Goal: Information Seeking & Learning: Learn about a topic

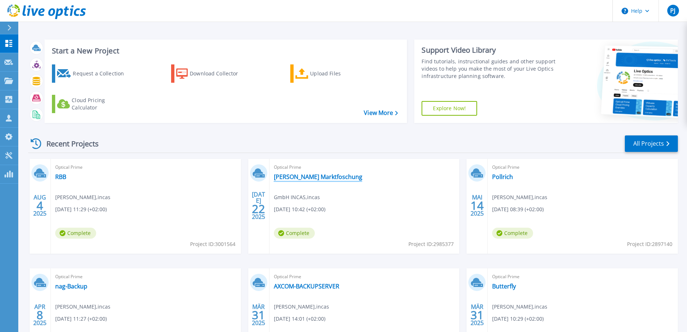
click at [282, 174] on link "[PERSON_NAME] Marktfoschung" at bounding box center [318, 176] width 88 height 7
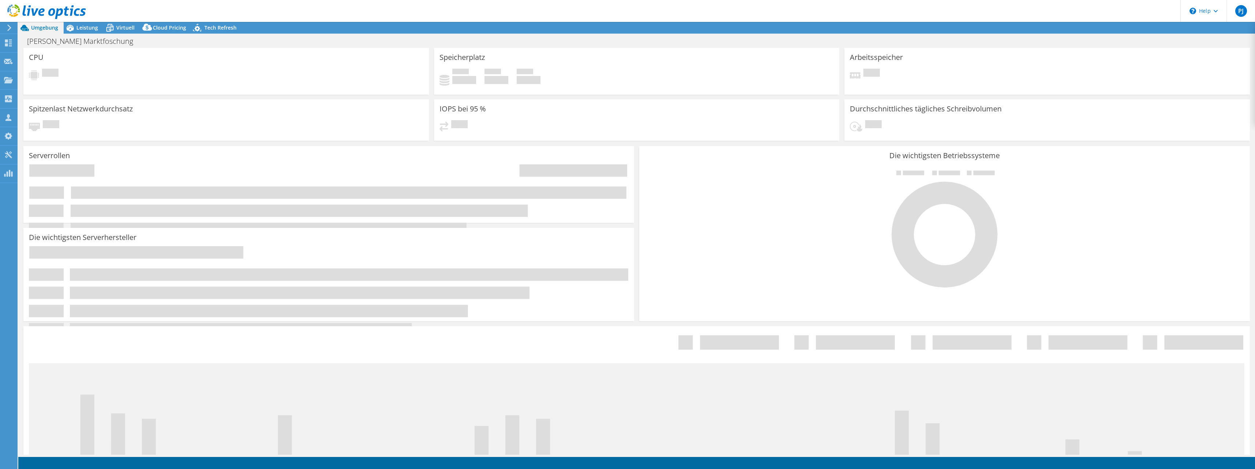
select select "EUFrankfurt"
select select "EUR"
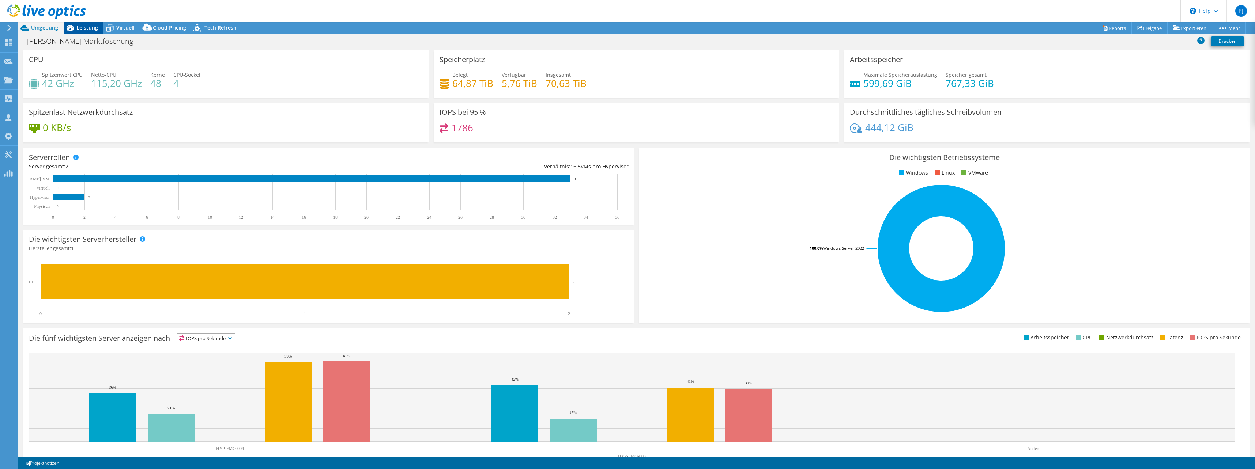
click at [88, 28] on span "Leistung" at bounding box center [87, 27] width 22 height 7
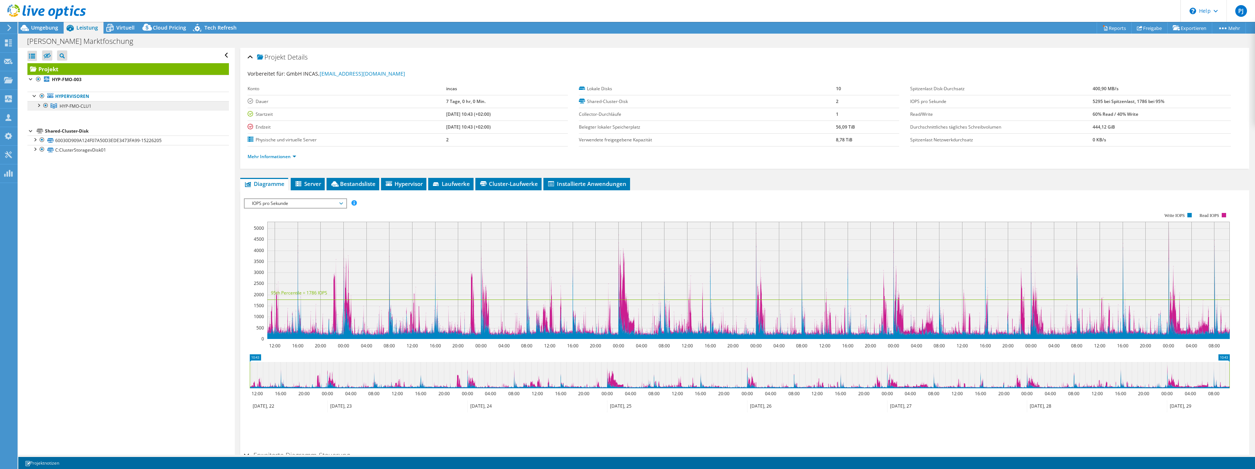
click at [80, 107] on span "HYP-FMO-CLU1" at bounding box center [76, 106] width 32 height 6
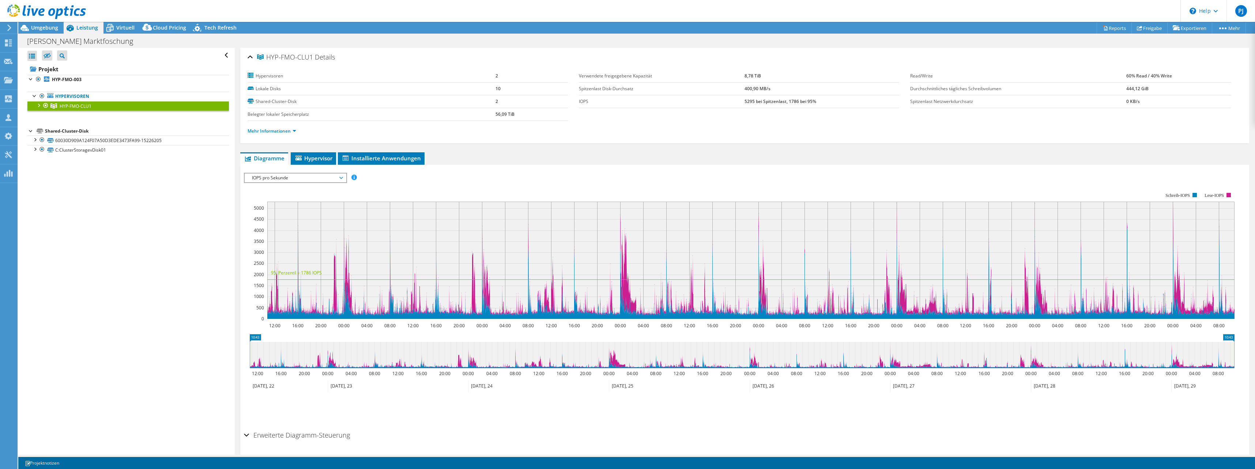
click at [37, 103] on div at bounding box center [38, 104] width 7 height 7
click at [44, 113] on div at bounding box center [41, 114] width 7 height 7
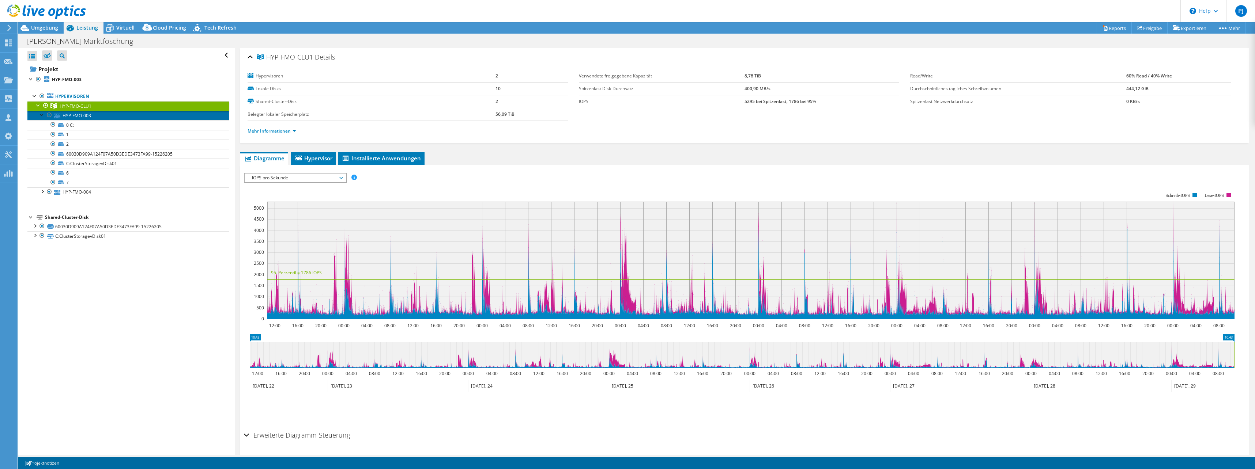
click at [72, 117] on link "HYP-FMO-003" at bounding box center [127, 116] width 201 height 10
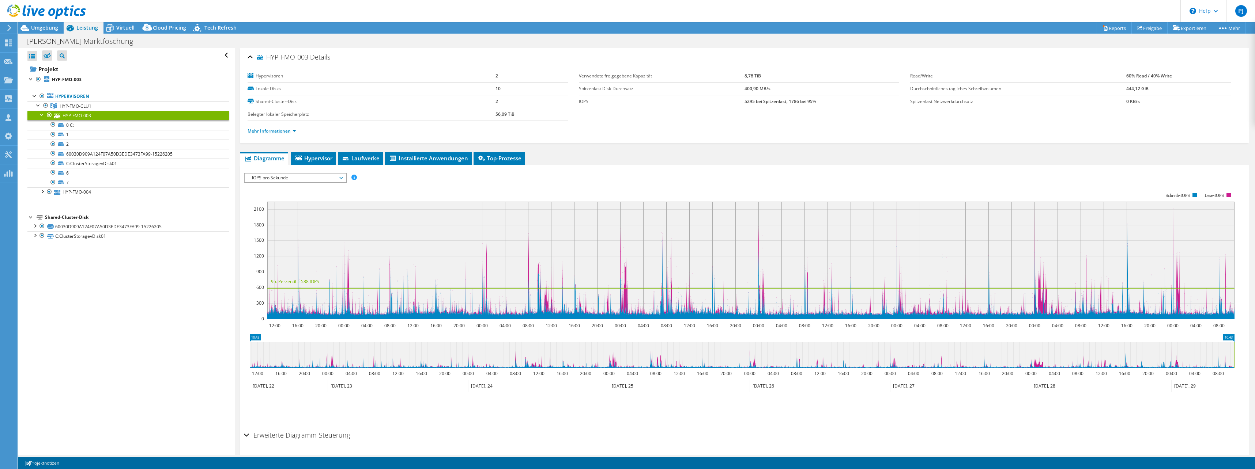
click at [282, 130] on link "Mehr Informationen" at bounding box center [272, 131] width 49 height 6
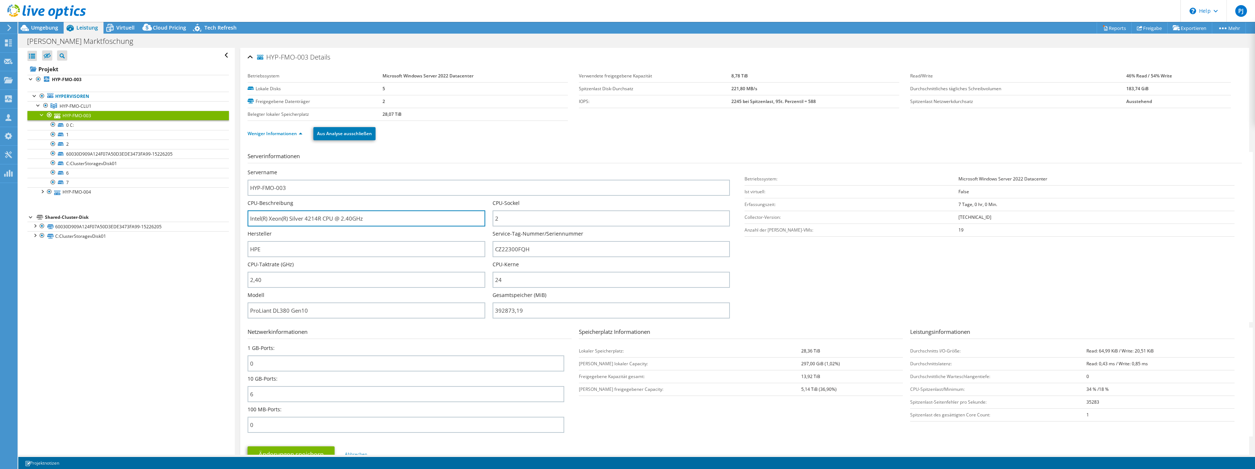
drag, startPoint x: 382, startPoint y: 218, endPoint x: 227, endPoint y: 223, distance: 154.7
click at [227, 223] on div "Alle öffnen Alle schließen Ausgeschlossene Knoten verbergen Projektbaumfilter" at bounding box center [636, 251] width 1237 height 407
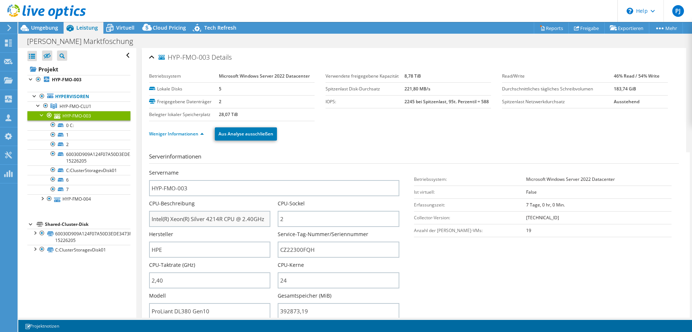
click at [408, 142] on div "Weniger Informationen Aus Analyse ausschließen" at bounding box center [414, 134] width 530 height 26
click at [301, 212] on input "2" at bounding box center [339, 219] width 122 height 16
click at [254, 218] on input "Intel(R) Xeon(R) Silver 4214R CPU @ 2.40GHz" at bounding box center [210, 219] width 122 height 16
click at [43, 26] on span "Umgebung" at bounding box center [44, 27] width 27 height 7
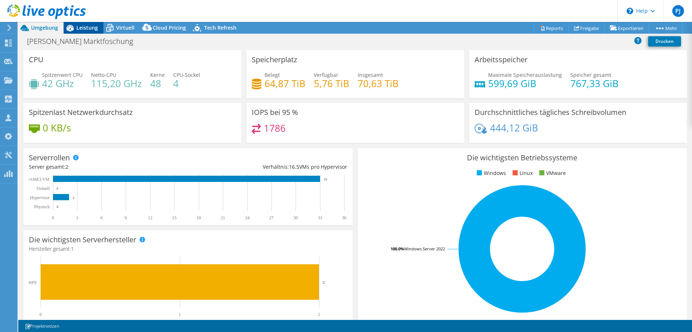
click at [90, 28] on span "Leistung" at bounding box center [87, 27] width 22 height 7
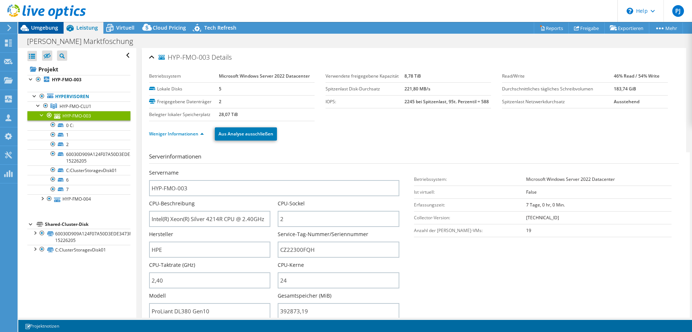
click at [46, 28] on span "Umgebung" at bounding box center [44, 27] width 27 height 7
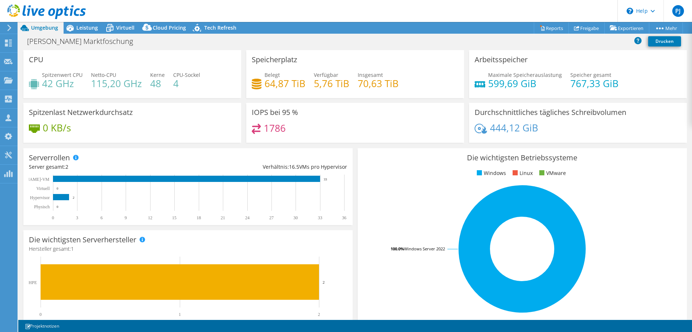
click at [261, 97] on div "Speicherplatz Belegt 64,87 TiB Verfügbar 5,76 TiB Insgesamt 70,63 TiB" at bounding box center [355, 74] width 218 height 48
click at [416, 56] on div "Speicherplatz Belegt 64,87 TiB Verfügbar 5,76 TiB Insgesamt 70,63 TiB" at bounding box center [355, 74] width 218 height 48
click at [91, 27] on span "Leistung" at bounding box center [87, 27] width 22 height 7
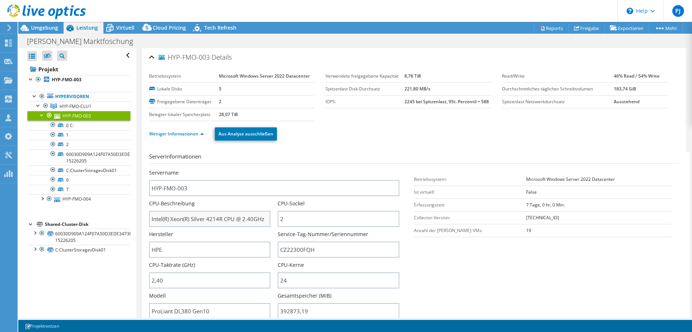
scroll to position [73, 0]
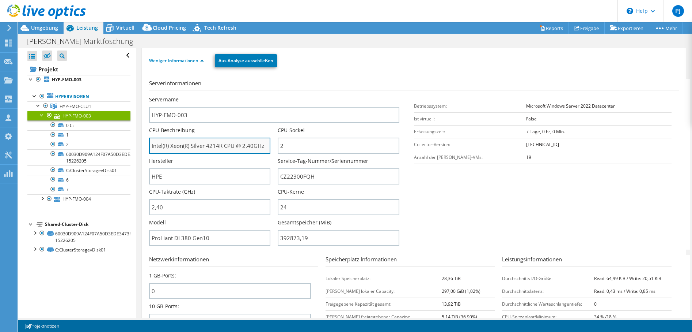
drag, startPoint x: 152, startPoint y: 145, endPoint x: 257, endPoint y: 153, distance: 106.0
click at [257, 153] on input "Intel(R) Xeon(R) Silver 4214R CPU @ 2.40GHz" at bounding box center [210, 145] width 122 height 16
click at [248, 144] on input "Intel(R) Xeon(R) Silver 4214R CPU @ 2.40GHz" at bounding box center [210, 145] width 122 height 16
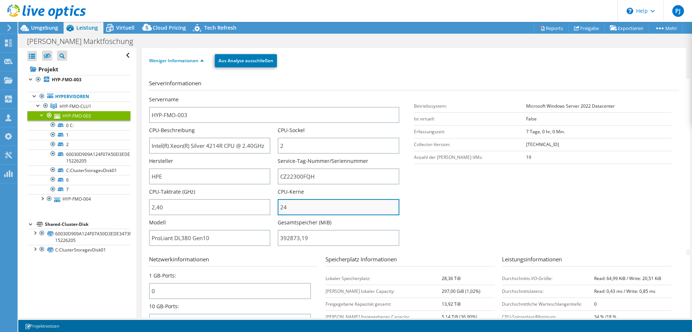
click at [283, 210] on input "24" at bounding box center [339, 207] width 122 height 16
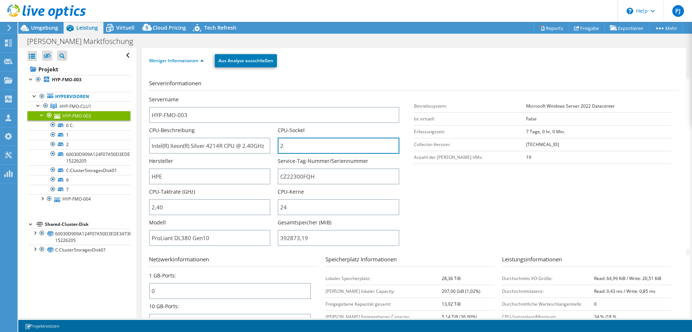
drag, startPoint x: 290, startPoint y: 148, endPoint x: 270, endPoint y: 144, distance: 19.7
click at [270, 96] on div "Servername HYP-FMO-003 CPU-Beschreibung Intel(R) Xeon(R) Silver 4214R CPU @ 2.4…" at bounding box center [278, 96] width 258 height 0
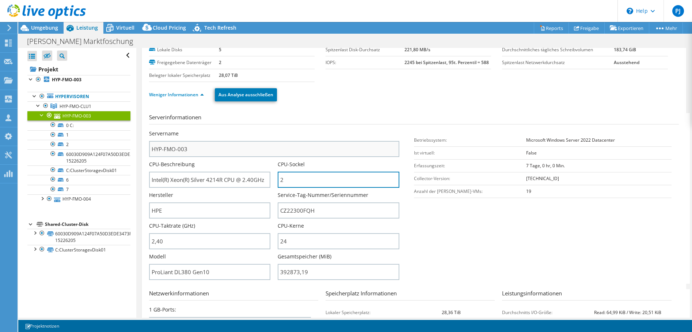
scroll to position [0, 0]
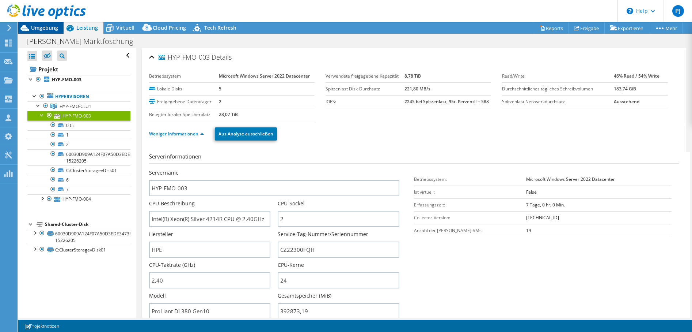
click at [42, 29] on span "Umgebung" at bounding box center [44, 27] width 27 height 7
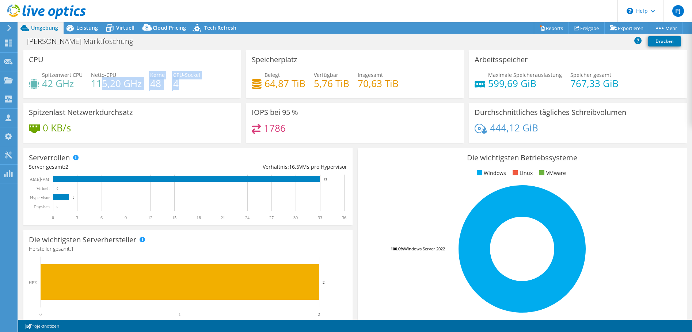
drag, startPoint x: 177, startPoint y: 83, endPoint x: 99, endPoint y: 80, distance: 77.6
click at [99, 80] on div "Spitzenwert CPU 42 GHz Netto-CPU 115,20 GHz Kerne 48 CPU-Sockel 4" at bounding box center [132, 83] width 207 height 24
click at [99, 80] on h4 "115,20 GHz" at bounding box center [116, 83] width 51 height 8
drag, startPoint x: 44, startPoint y: 82, endPoint x: 140, endPoint y: 81, distance: 95.4
click at [140, 81] on div "Spitzenwert CPU 42 GHz Netto-CPU 115,20 GHz Kerne 48 CPU-Sockel 4" at bounding box center [132, 83] width 207 height 24
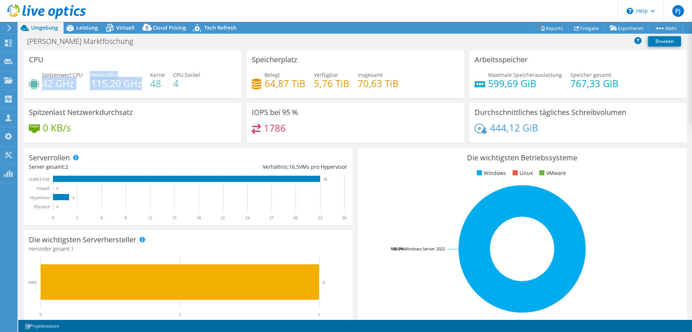
click at [140, 81] on h4 "115,20 GHz" at bounding box center [116, 83] width 51 height 8
click at [36, 30] on span "Umgebung" at bounding box center [44, 27] width 27 height 7
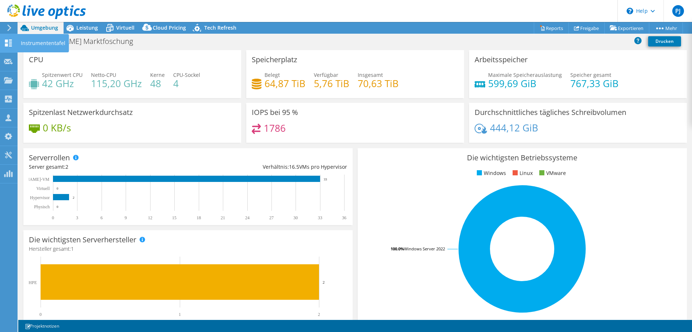
click at [12, 40] on use at bounding box center [8, 42] width 7 height 7
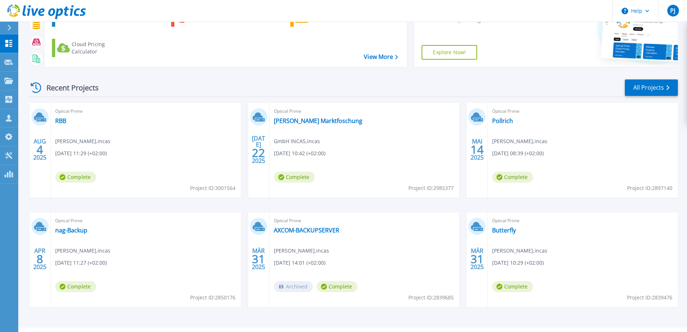
scroll to position [73, 0]
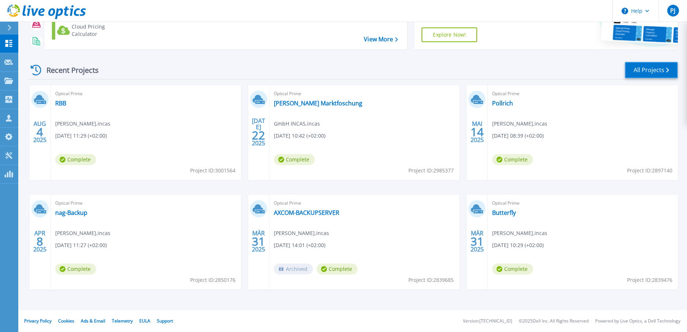
click at [654, 63] on link "All Projects" at bounding box center [651, 70] width 53 height 16
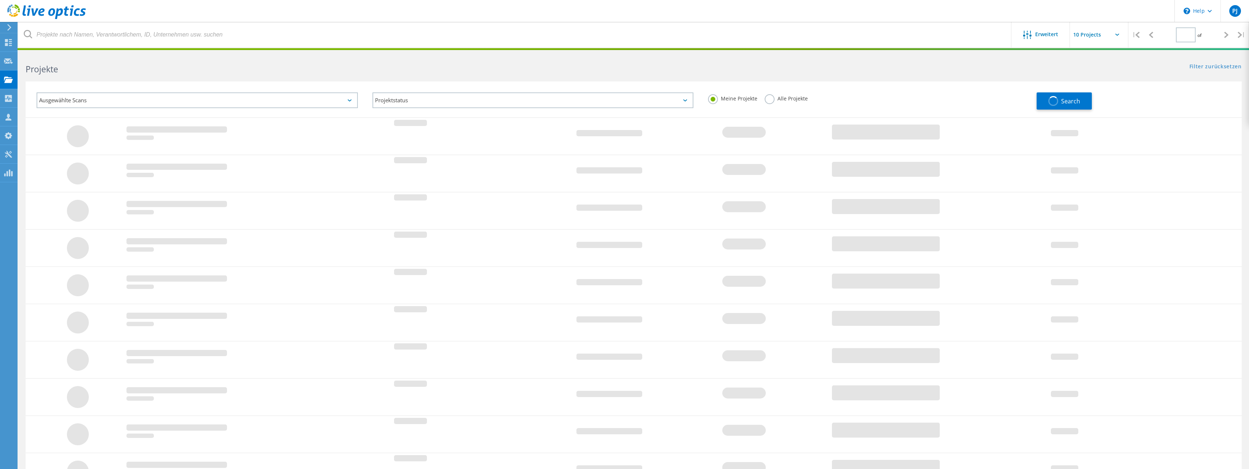
type input "1"
